Goal: Information Seeking & Learning: Learn about a topic

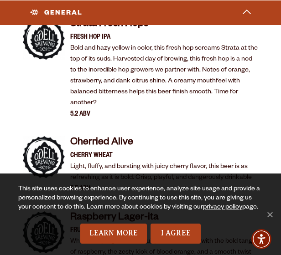
scroll to position [2915, 0]
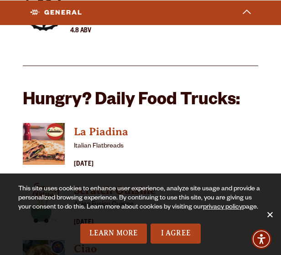
click at [267, 215] on span "Cookie Notice" at bounding box center [269, 214] width 9 height 9
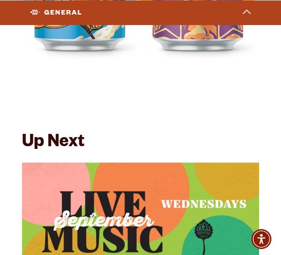
scroll to position [4281, 0]
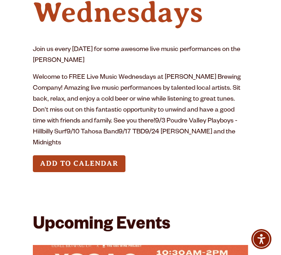
scroll to position [228, 0]
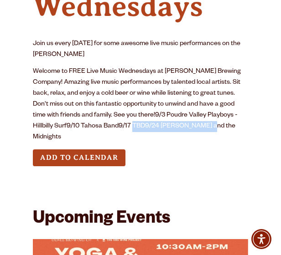
drag, startPoint x: 184, startPoint y: 126, endPoint x: 112, endPoint y: 127, distance: 72.0
click at [112, 127] on p "Welcome to FREE Live Music Wednesdays at Odell Brewing Company! Amazing live mu…" at bounding box center [140, 104] width 215 height 77
copy p "Davey and the Midnights"
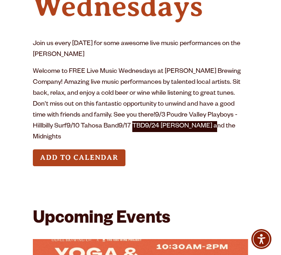
scroll to position [137, 0]
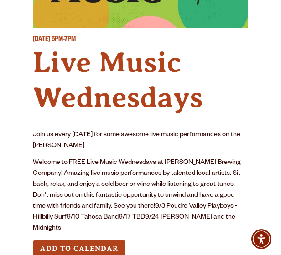
click at [203, 70] on h4 "Live Music Wednesdays" at bounding box center [140, 80] width 215 height 70
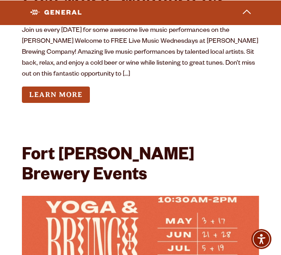
scroll to position [4690, 0]
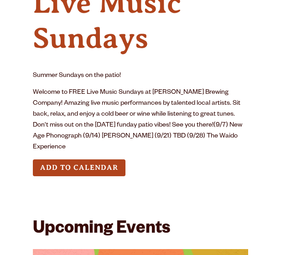
scroll to position [228, 0]
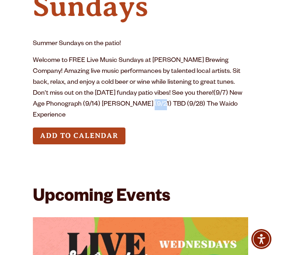
drag, startPoint x: 162, startPoint y: 103, endPoint x: 150, endPoint y: 102, distance: 12.3
click at [150, 102] on p "Welcome to FREE Live Music Sundays at [PERSON_NAME] Brewing Company! Amazing li…" at bounding box center [140, 89] width 215 height 66
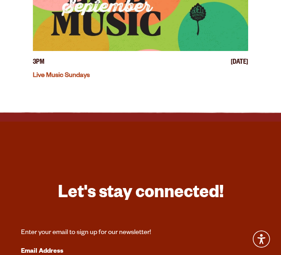
scroll to position [956, 0]
